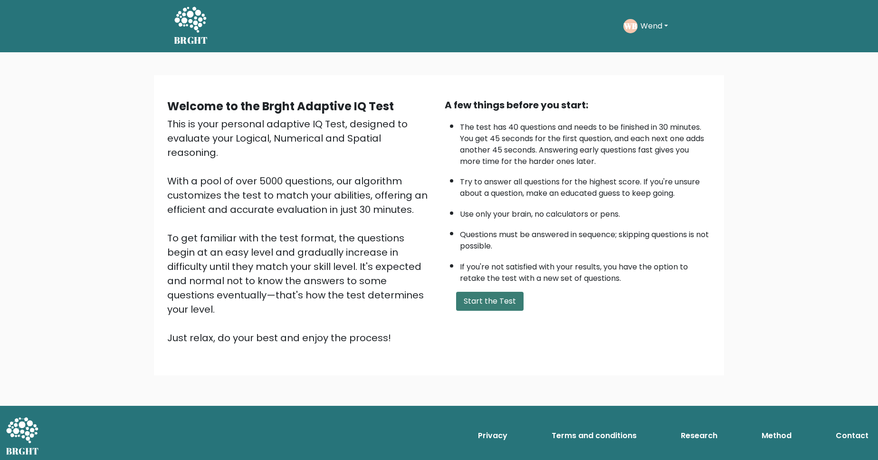
click at [478, 311] on button "Start the Test" at bounding box center [490, 301] width 68 height 19
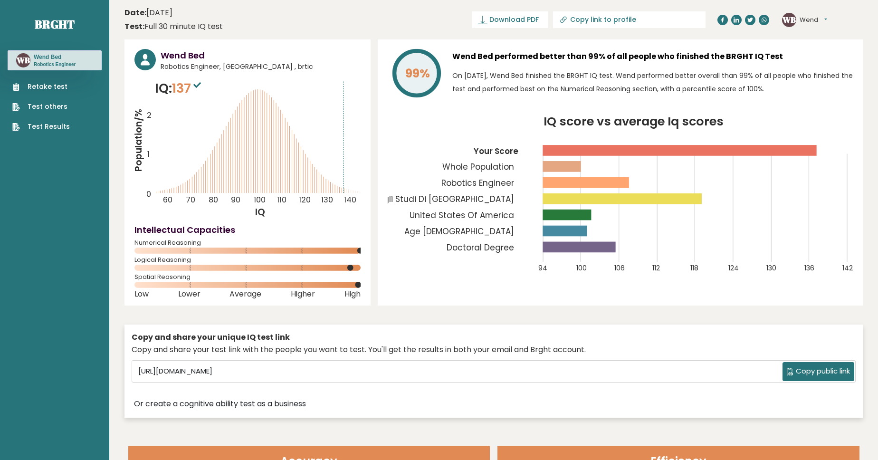
click at [52, 125] on link "Test Results" at bounding box center [41, 127] width 58 height 10
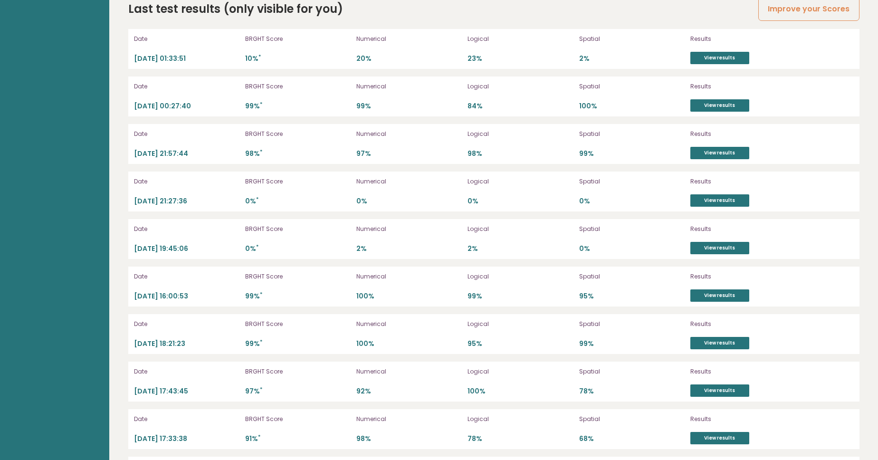
scroll to position [2794, 0]
drag, startPoint x: 336, startPoint y: 100, endPoint x: 609, endPoint y: 126, distance: 274.1
click at [490, 104] on p "84%" at bounding box center [521, 105] width 106 height 9
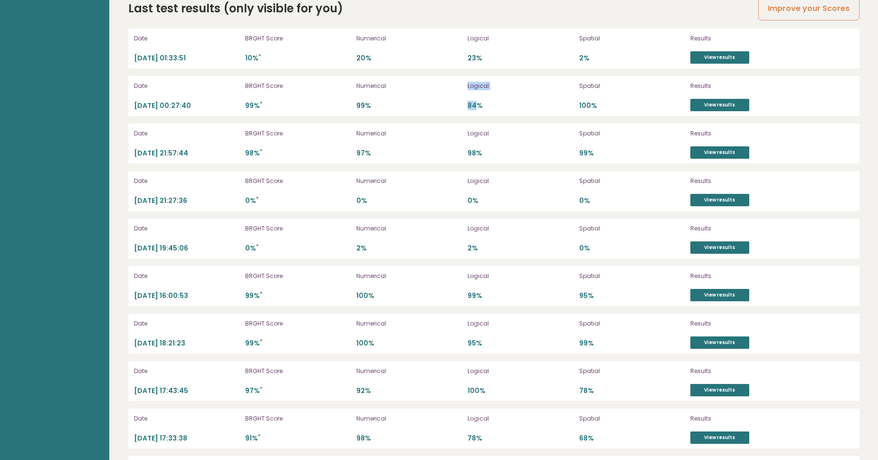
drag, startPoint x: 475, startPoint y: 104, endPoint x: 460, endPoint y: 113, distance: 17.3
click at [460, 113] on div "Date 2025-08-10 00:27:40 BRGHT Score 99% * Numerical 99% Logical 84% Spatial 10…" at bounding box center [494, 96] width 732 height 40
click at [463, 109] on div "Date 2025-08-10 00:27:40 BRGHT Score 99% * Numerical 99% Logical 84% Spatial 10…" at bounding box center [494, 96] width 732 height 40
click at [463, 108] on div "Date 2025-08-10 00:27:40 BRGHT Score 99% * Numerical 99% Logical 84% Spatial 10…" at bounding box center [494, 96] width 732 height 40
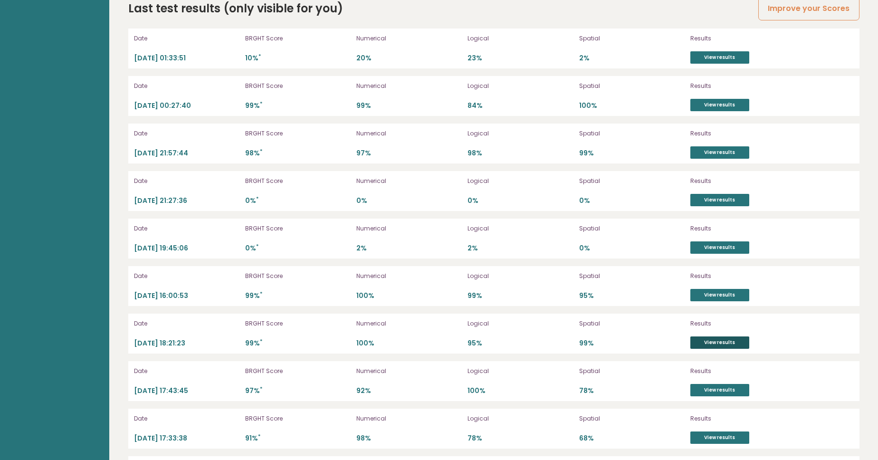
click at [732, 343] on link "View results" at bounding box center [720, 343] width 59 height 12
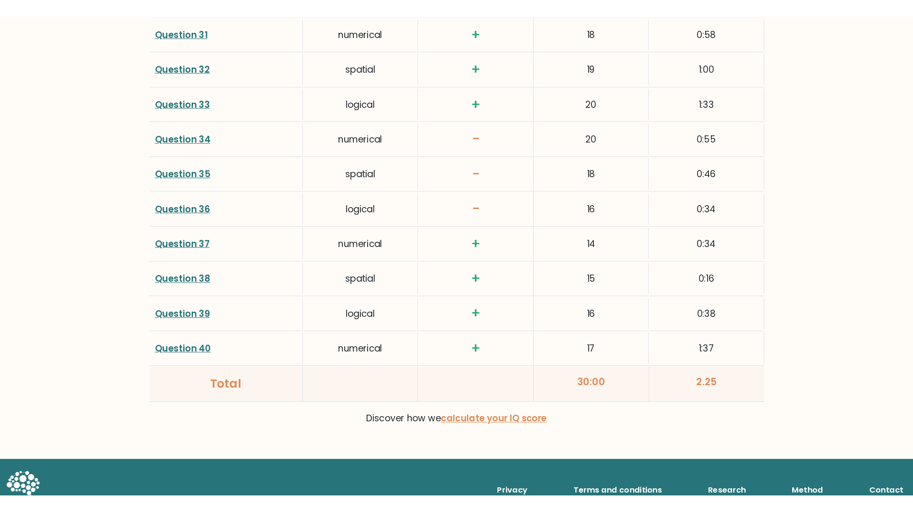
scroll to position [2354, 0]
